Goal: Communication & Community: Answer question/provide support

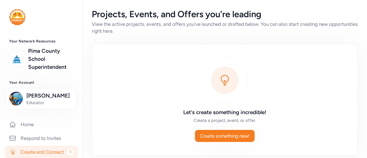
scroll to position [112, 0]
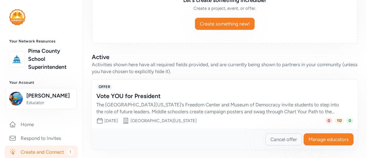
click at [214, 104] on div "The [GEOGRAPHIC_DATA][US_STATE]’s Freedom Center and Museum of Democracy invite…" at bounding box center [219, 108] width 246 height 14
click at [37, 137] on link "Respond to Invites" at bounding box center [41, 138] width 73 height 13
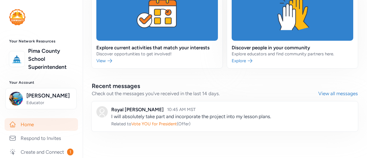
scroll to position [298, 0]
click at [166, 112] on link at bounding box center [225, 117] width 266 height 30
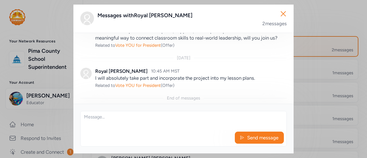
scroll to position [95, 0]
click at [139, 120] on textarea at bounding box center [184, 120] width 206 height 18
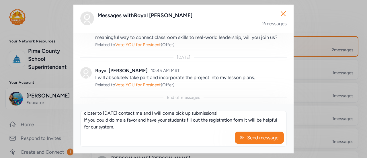
scroll to position [24, 0]
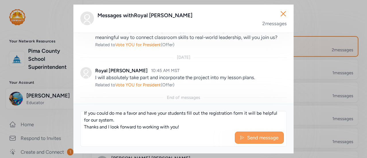
type textarea "Wonderful, Thank you so much! Please let me know if you need any additional res…"
click at [266, 139] on span "Send message" at bounding box center [263, 137] width 32 height 7
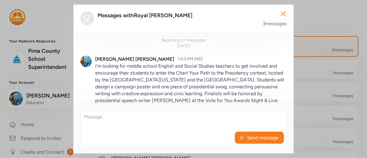
scroll to position [157, 0]
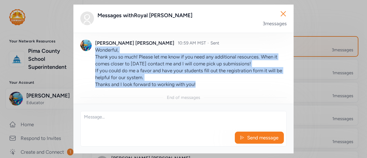
drag, startPoint x: 206, startPoint y: 83, endPoint x: 96, endPoint y: 52, distance: 114.2
click at [96, 52] on p "Wonderful, Thank you so much! Please let me know if you need any additional res…" at bounding box center [191, 66] width 192 height 41
copy p "Wonderful, Thank you so much! Please let me know if you need any additional res…"
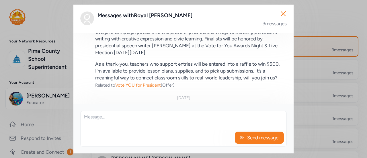
scroll to position [55, 0]
click at [281, 15] on icon "button" at bounding box center [283, 13] width 9 height 9
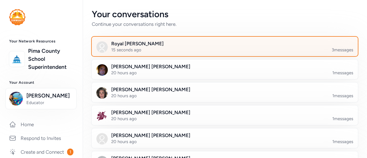
click at [165, 47] on div at bounding box center [229, 50] width 266 height 20
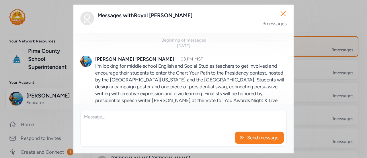
scroll to position [157, 0]
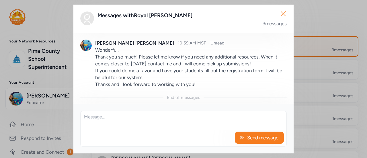
click at [284, 13] on icon "button" at bounding box center [283, 13] width 5 height 5
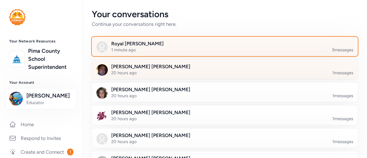
click at [149, 71] on div at bounding box center [229, 73] width 266 height 20
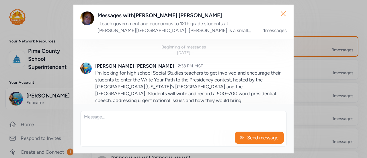
click at [280, 17] on icon "button" at bounding box center [283, 13] width 9 height 9
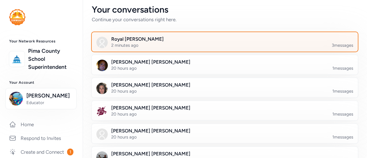
scroll to position [5, 0]
click at [222, 10] on div "Your conversations" at bounding box center [225, 9] width 266 height 10
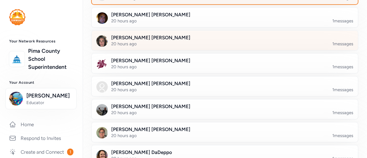
scroll to position [0, 0]
